Goal: Task Accomplishment & Management: Manage account settings

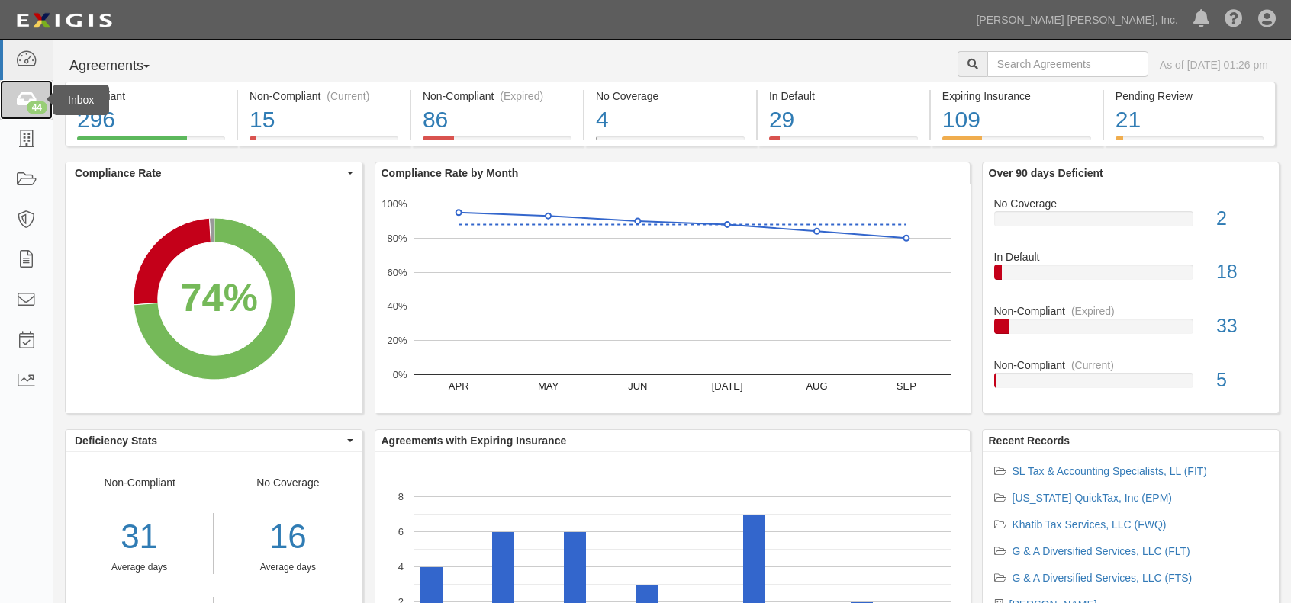
click at [31, 94] on icon at bounding box center [25, 101] width 21 height 18
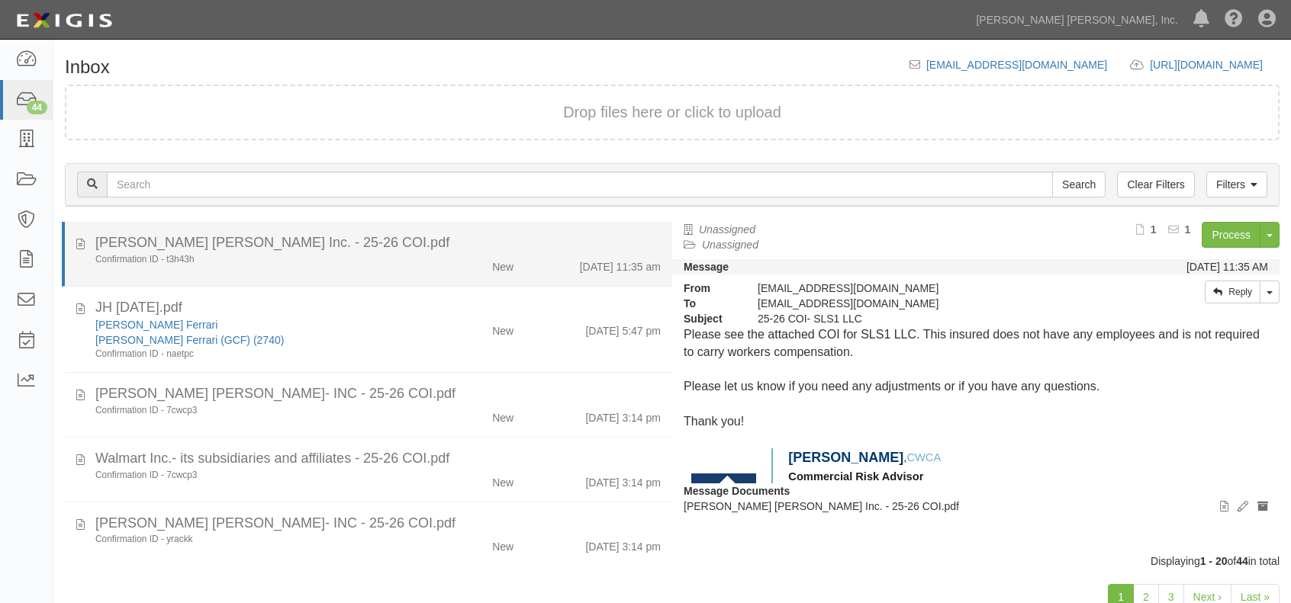
click at [441, 268] on div "New" at bounding box center [476, 263] width 98 height 21
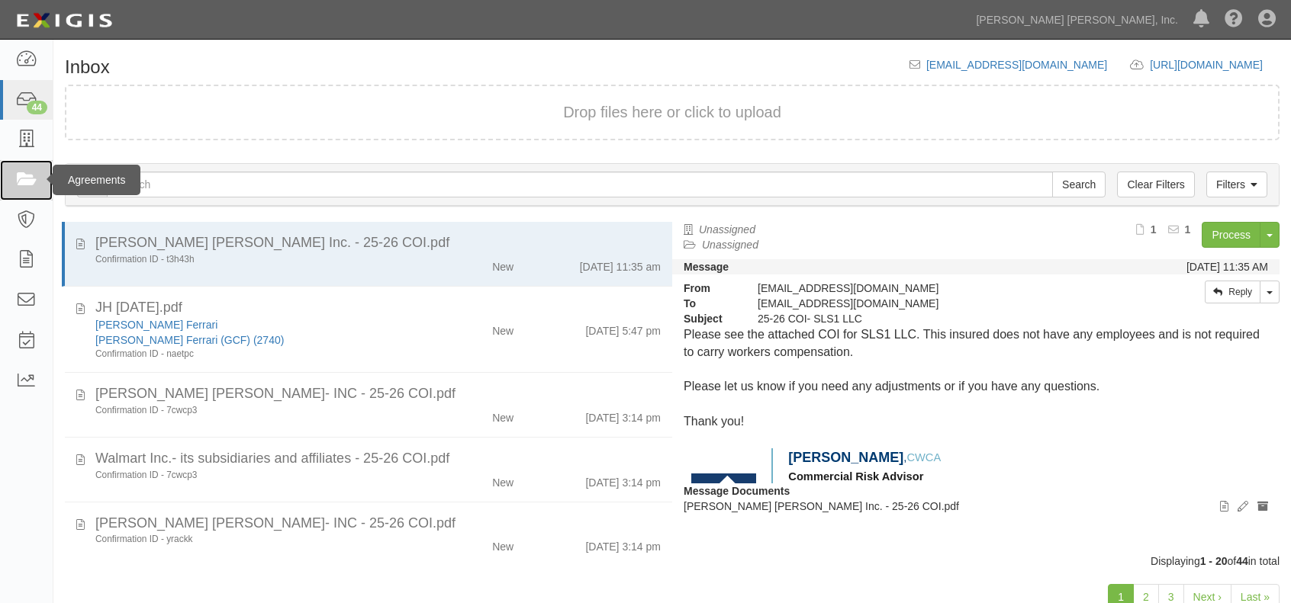
click at [14, 188] on link at bounding box center [26, 180] width 53 height 40
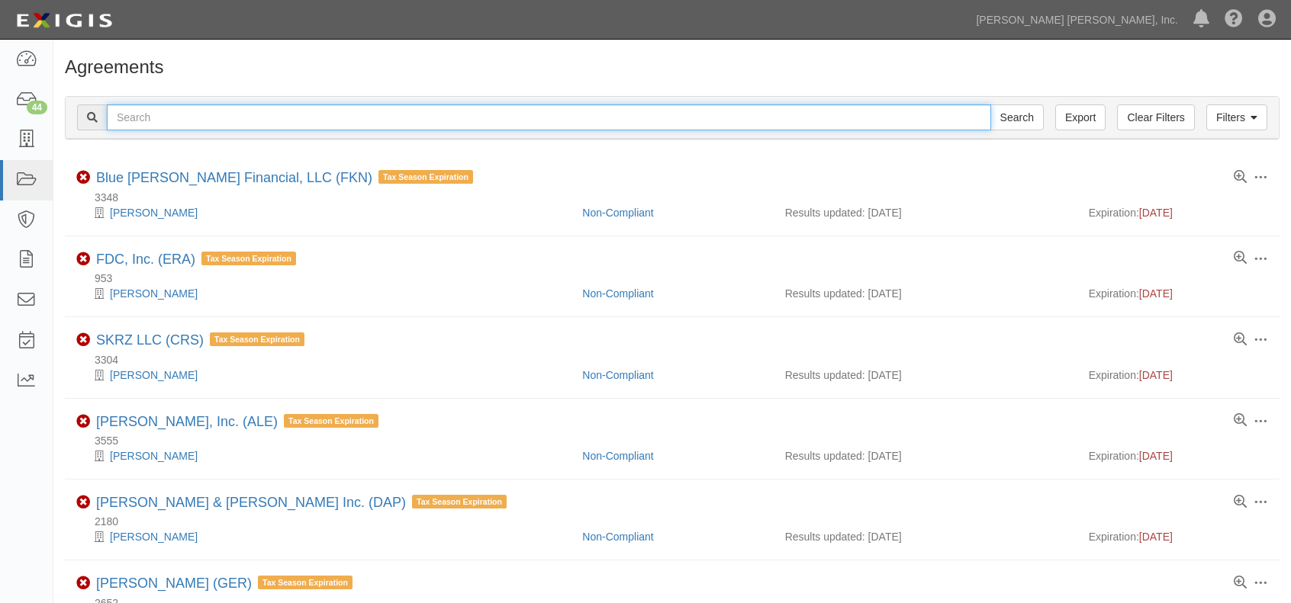
click at [308, 120] on input "text" at bounding box center [549, 118] width 884 height 26
type input "sls1"
click at [990, 105] on input "Search" at bounding box center [1016, 118] width 53 height 26
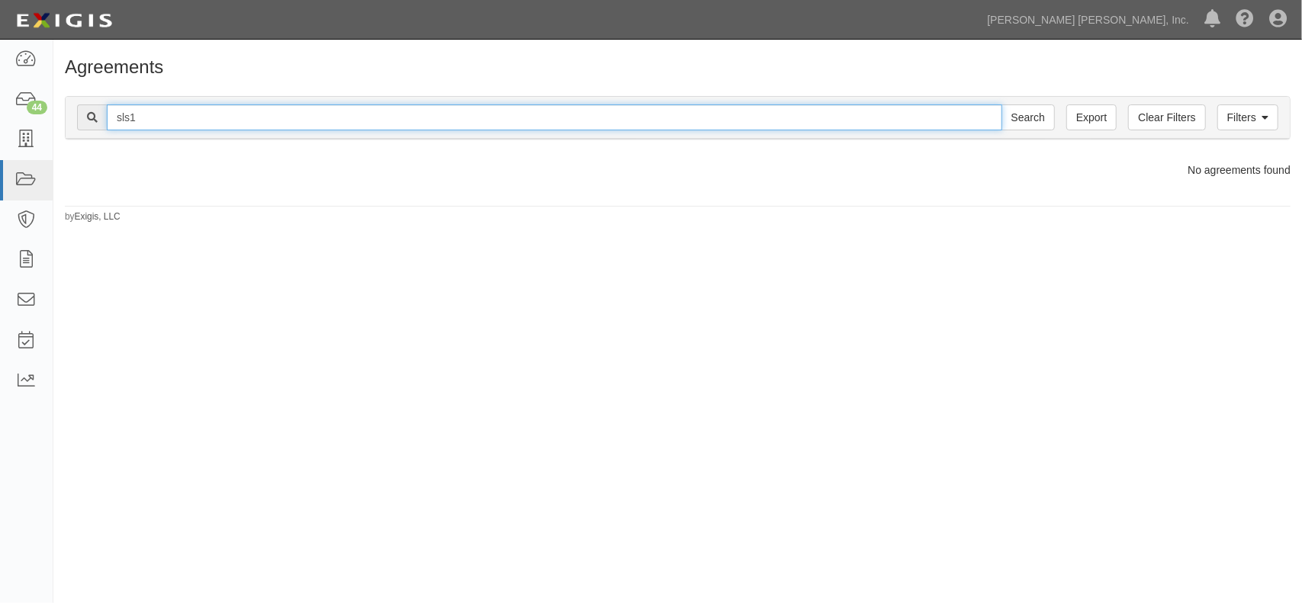
drag, startPoint x: 156, startPoint y: 122, endPoint x: 218, endPoint y: 118, distance: 62.7
click at [157, 121] on input "sls1" at bounding box center [555, 118] width 896 height 26
type input "sls"
click at [1002, 105] on input "Search" at bounding box center [1028, 118] width 53 height 26
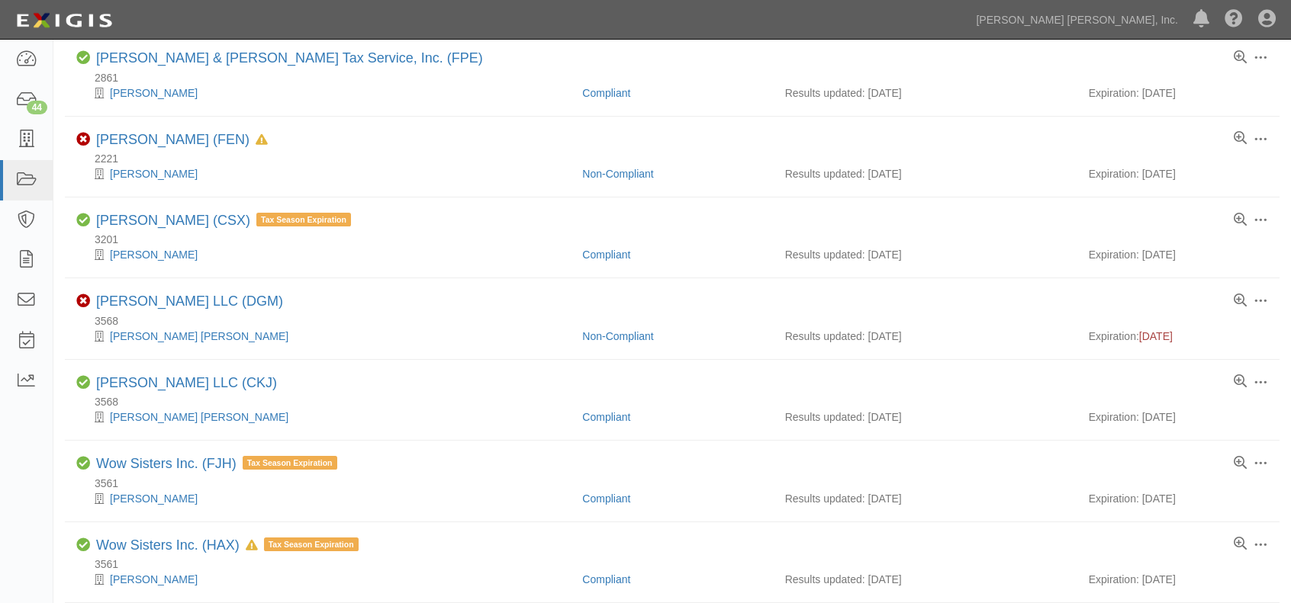
scroll to position [305, 0]
